Goal: Obtain resource: Obtain resource

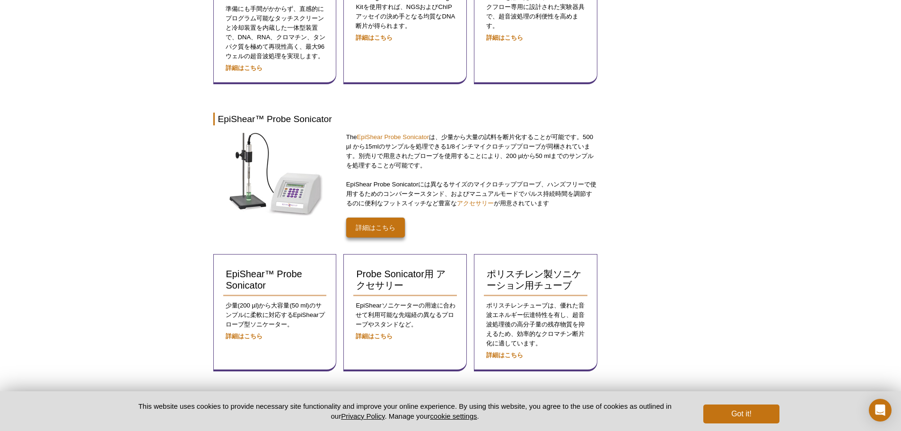
scroll to position [379, 0]
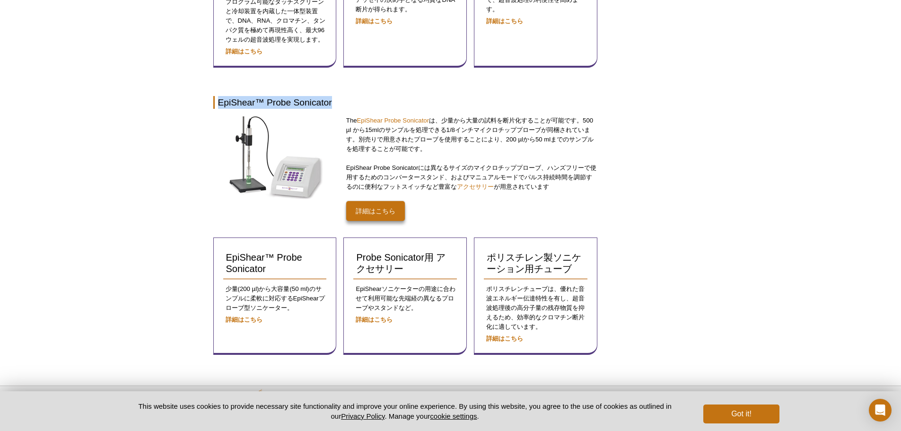
drag, startPoint x: 220, startPoint y: 101, endPoint x: 333, endPoint y: 102, distance: 113.6
click at [333, 102] on h2 "EpiShear™ Probe Sonicator" at bounding box center [405, 102] width 385 height 13
copy h2 "EpiShear™ Probe Sonicator"
click at [162, 281] on div "Active Motif Logo Enabling Epigenetics Research 0 Search Skip to content Active…" at bounding box center [450, 44] width 901 height 847
click at [245, 321] on strong "詳細はこちら" at bounding box center [244, 319] width 37 height 7
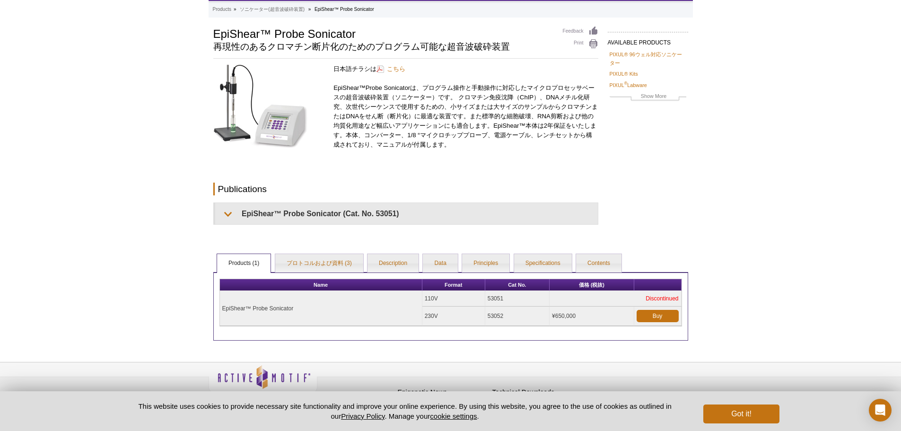
scroll to position [61, 0]
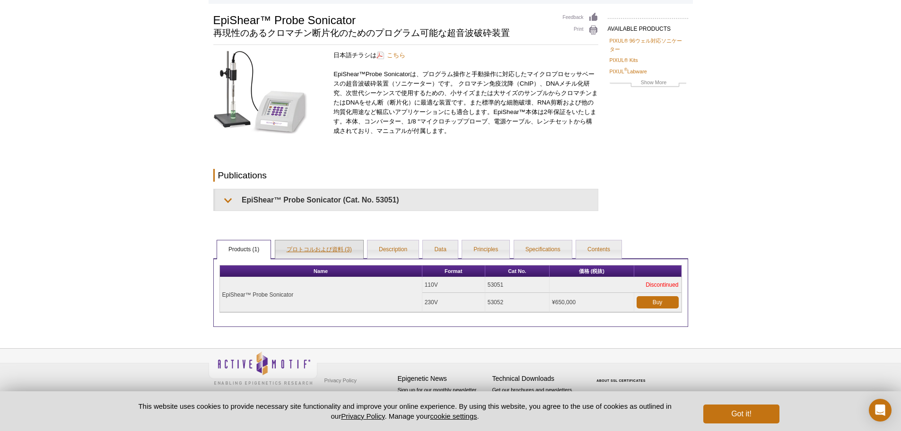
click at [332, 246] on link "プロトコルおよび資料 (3)" at bounding box center [319, 249] width 88 height 19
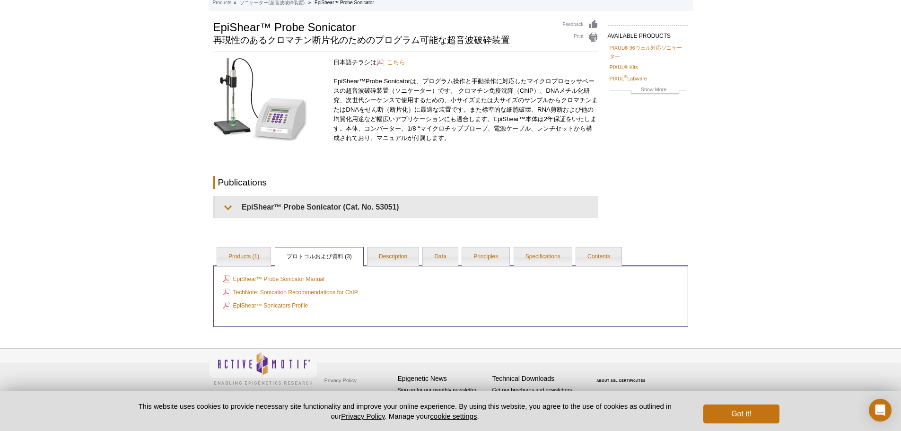
scroll to position [54, 0]
click at [279, 293] on link "TechNote: Sonication Recommendations for ChIP" at bounding box center [290, 292] width 135 height 10
click at [259, 259] on link "Products (1)" at bounding box center [243, 256] width 53 height 19
